Goal: Task Accomplishment & Management: Manage account settings

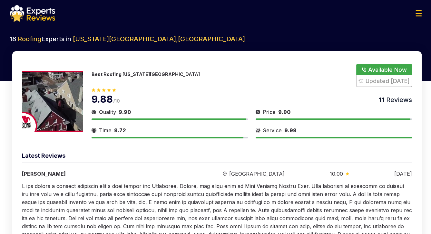
click at [399, 35] on h2 "18 Roofing Experts in [US_STATE][GEOGRAPHIC_DATA] , [GEOGRAPHIC_DATA]" at bounding box center [216, 38] width 412 height 9
click at [426, 15] on div at bounding box center [216, 13] width 422 height 17
click at [415, 14] on img at bounding box center [418, 13] width 6 height 6
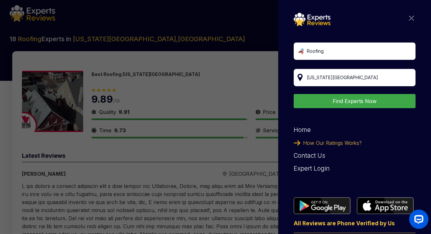
click at [313, 170] on div "Expert Login" at bounding box center [354, 168] width 122 height 13
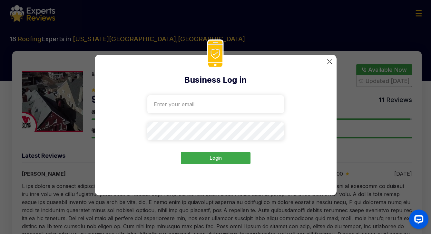
drag, startPoint x: 396, startPoint y: 100, endPoint x: 227, endPoint y: 110, distance: 168.4
click at [230, 111] on div "Business Log in Login" at bounding box center [215, 117] width 431 height 234
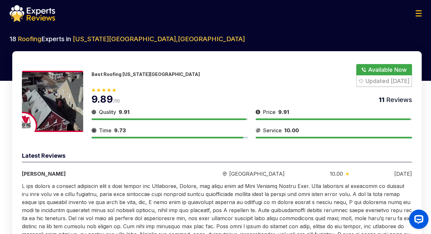
click at [218, 107] on div "Best Roofing [US_STATE][GEOGRAPHIC_DATA] Available Now Updated [DATE] 9.89 /10 …" at bounding box center [251, 101] width 320 height 74
click at [417, 12] on img at bounding box center [418, 13] width 6 height 6
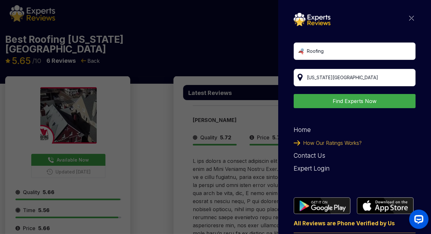
click at [302, 169] on div "Expert Login" at bounding box center [354, 168] width 122 height 13
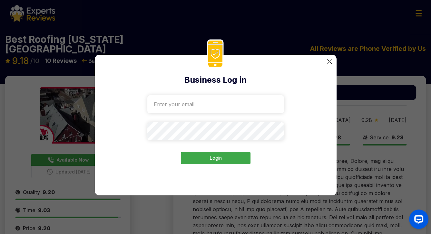
click at [188, 109] on input "email" at bounding box center [215, 104] width 137 height 18
paste input "[EMAIL_ADDRESS][DOMAIN_NAME]"
type input "[EMAIL_ADDRESS][DOMAIN_NAME]"
click at [211, 155] on button "Login" at bounding box center [216, 158] width 70 height 13
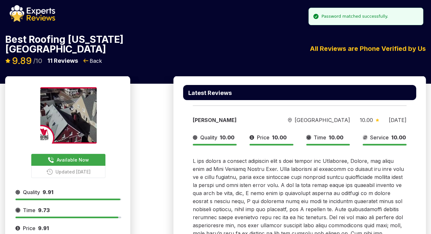
click at [72, 157] on span "Available Now" at bounding box center [73, 160] width 32 height 7
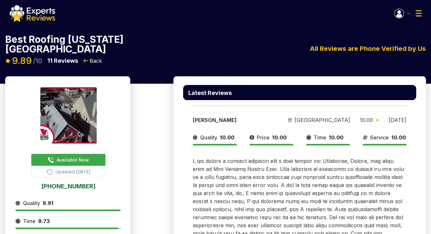
click at [403, 12] on img "button" at bounding box center [399, 14] width 10 height 10
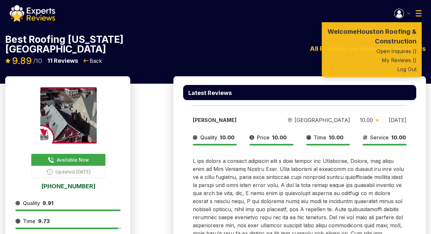
click at [419, 12] on img at bounding box center [418, 13] width 6 height 6
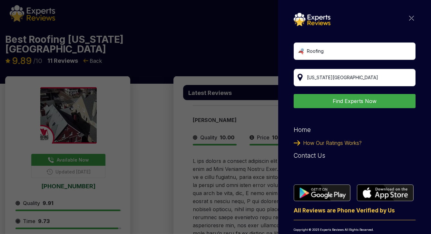
click at [348, 104] on button "Find Experts Now" at bounding box center [354, 101] width 122 height 14
